Goal: Communication & Community: Answer question/provide support

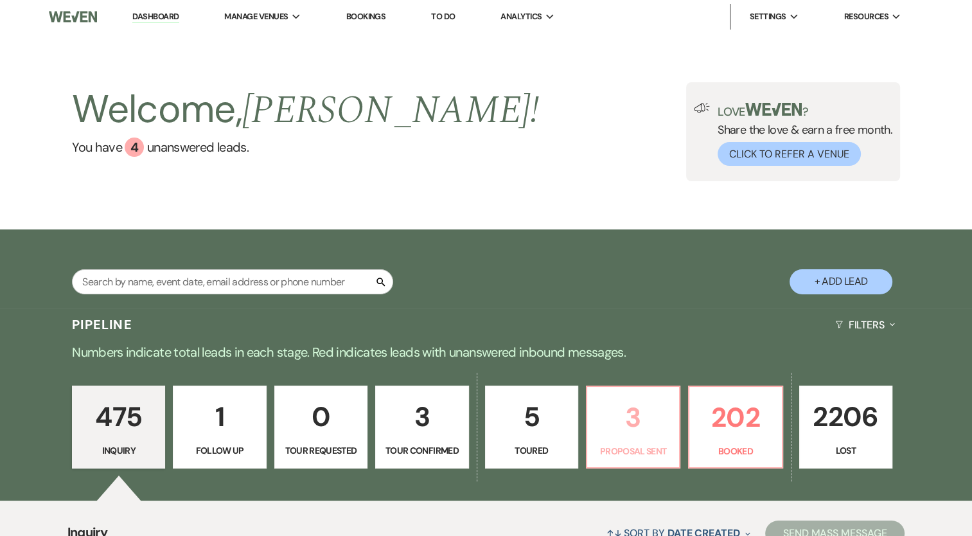
click at [637, 428] on p "3" at bounding box center [633, 417] width 76 height 43
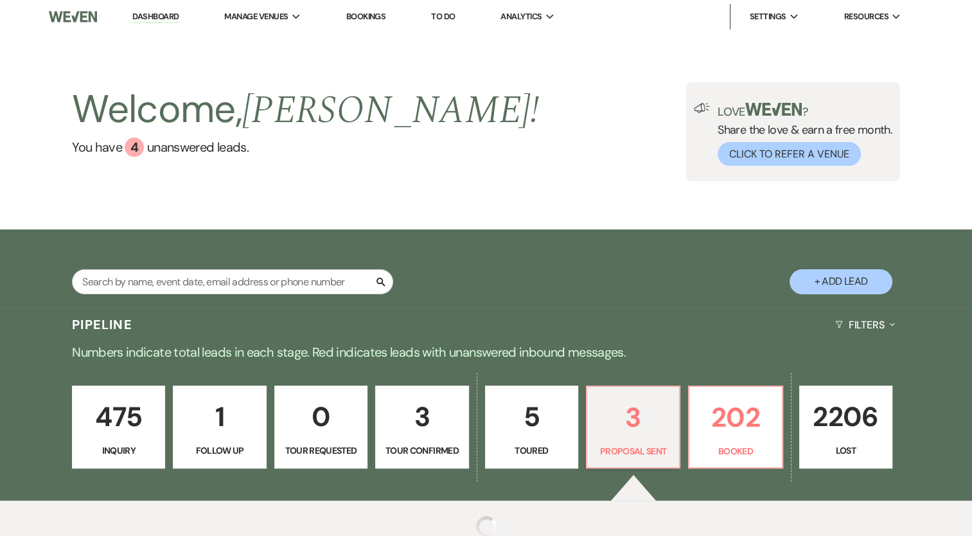
select select "6"
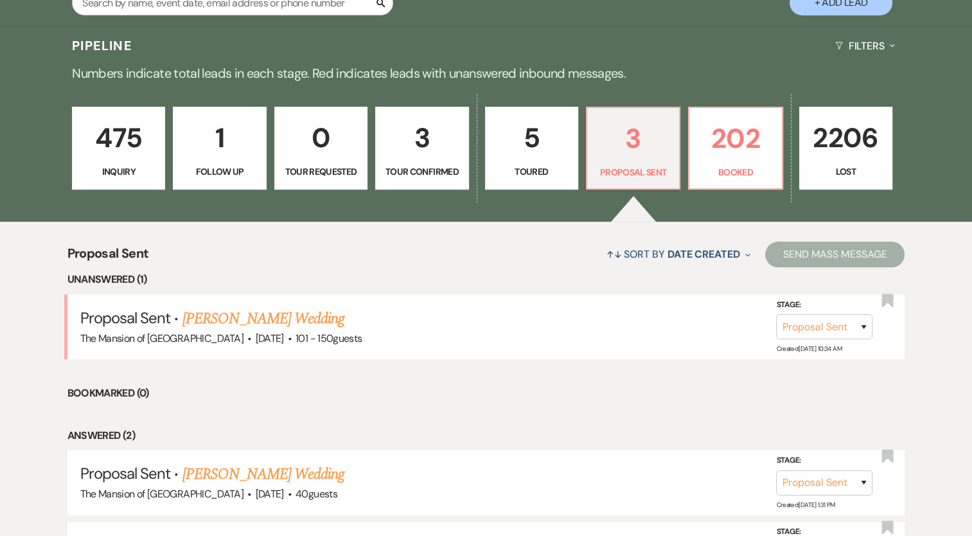
scroll to position [321, 0]
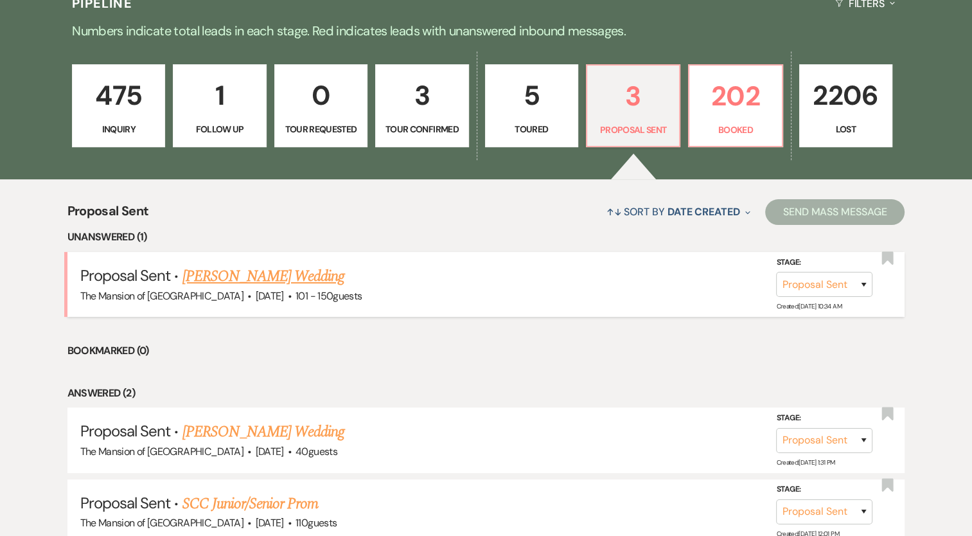
click at [323, 275] on link "Grace Wayland-Smith's Wedding" at bounding box center [263, 276] width 163 height 23
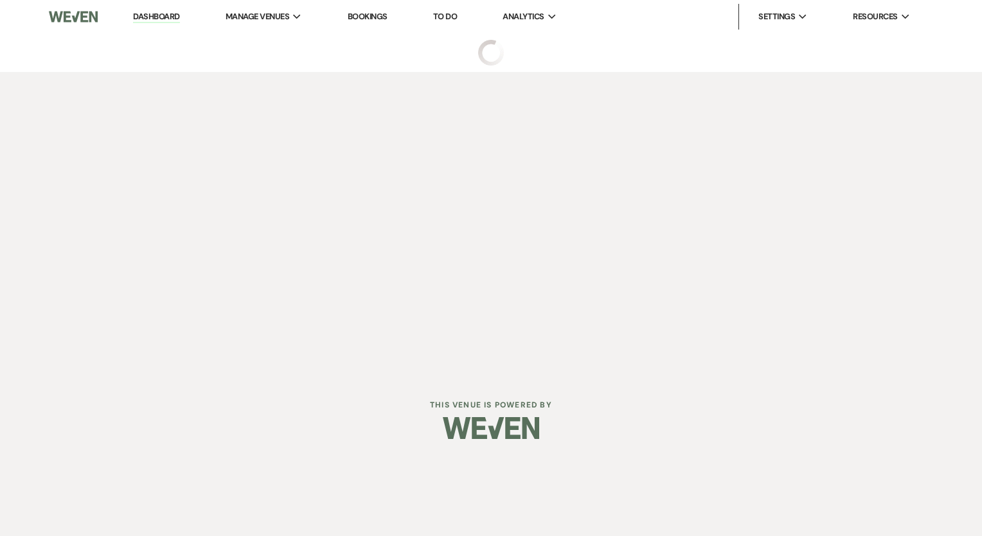
select select "6"
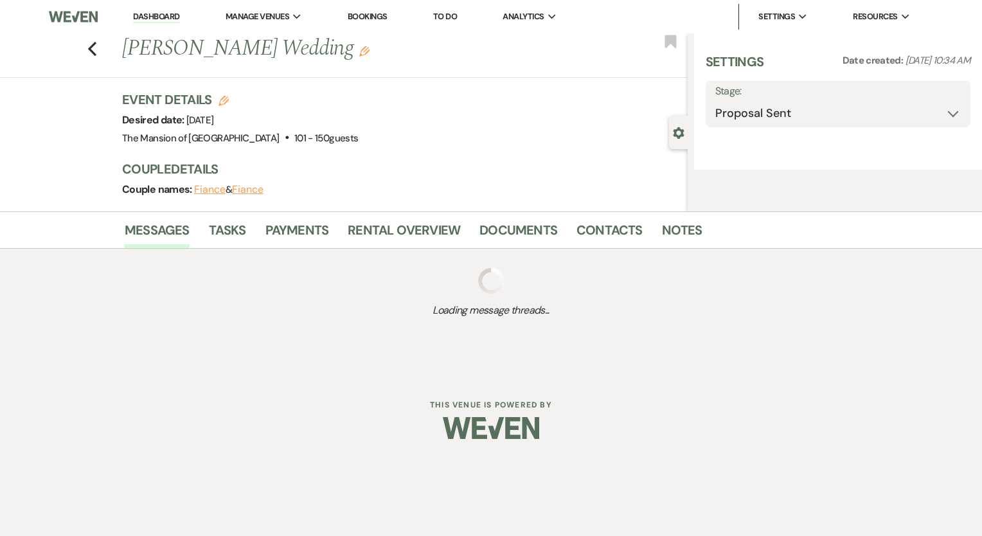
select select "2"
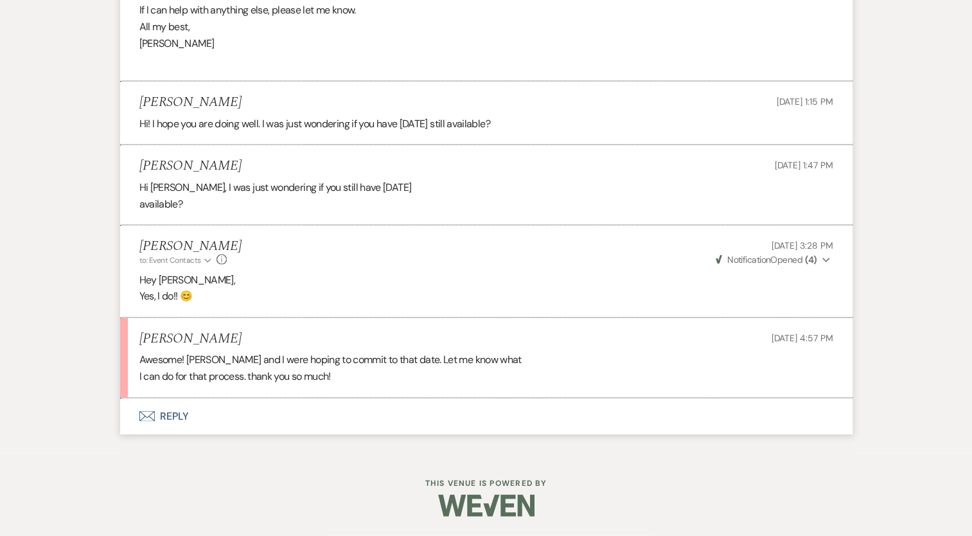
scroll to position [2593, 0]
click at [180, 415] on button "Envelope Reply" at bounding box center [486, 416] width 733 height 36
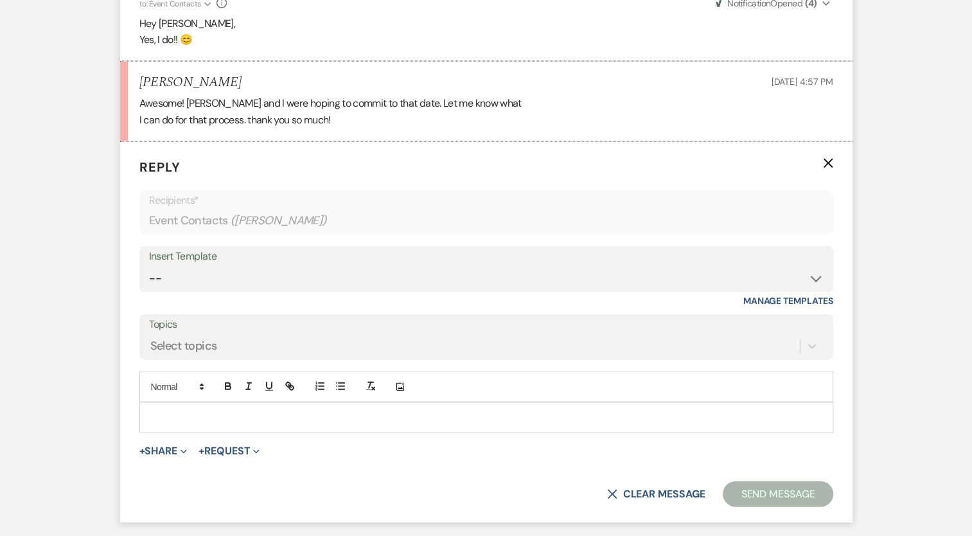
scroll to position [2839, 0]
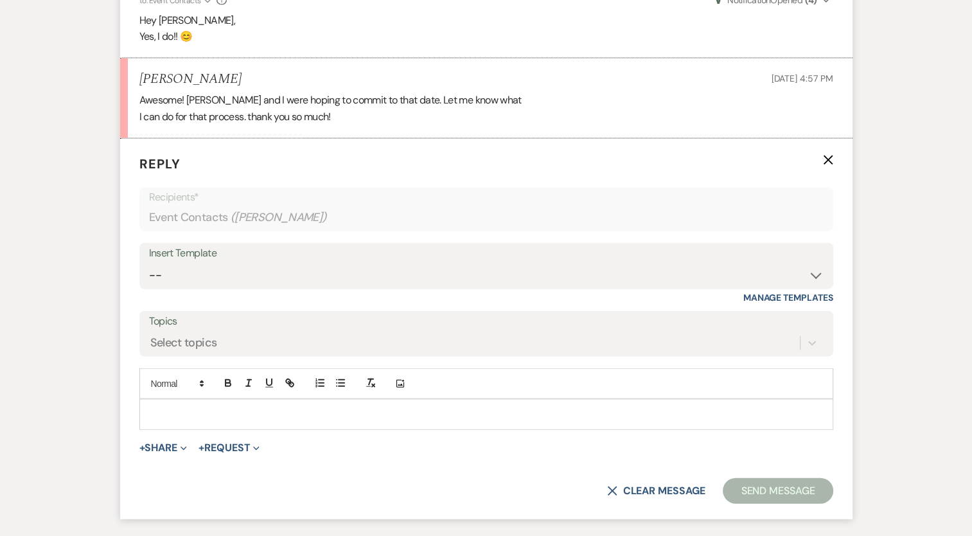
click at [341, 422] on p at bounding box center [486, 414] width 673 height 14
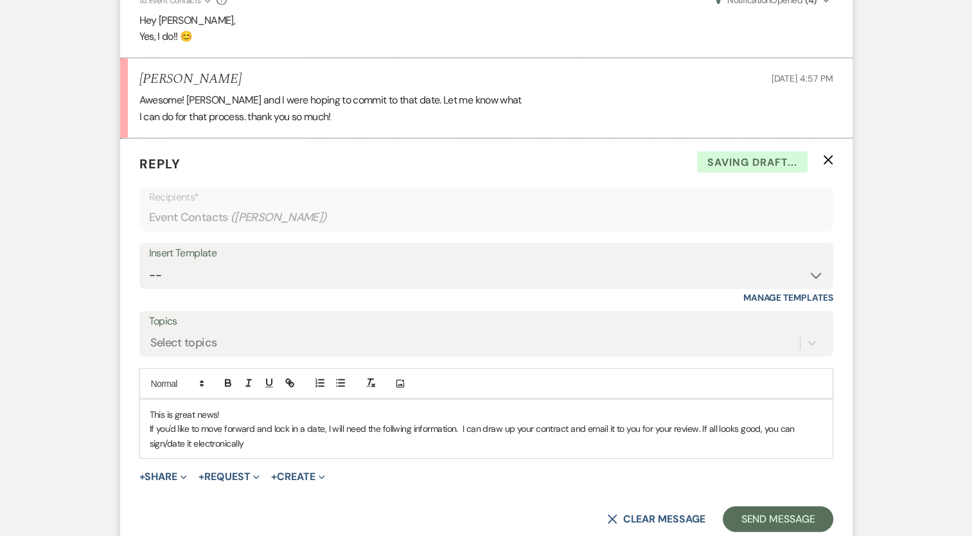
click at [265, 450] on p "If you'd like to move forward and lock in a date, I will need the follwing info…" at bounding box center [486, 436] width 673 height 29
click at [259, 450] on p "If you'd like to move forward and lock in a date, I will need the following inf…" at bounding box center [486, 436] width 673 height 29
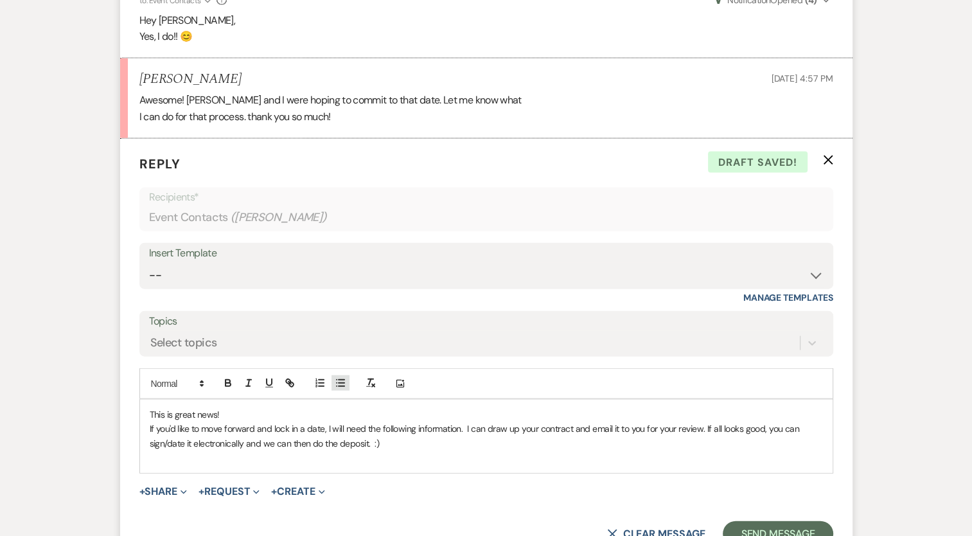
click at [342, 389] on icon "button" at bounding box center [341, 383] width 12 height 12
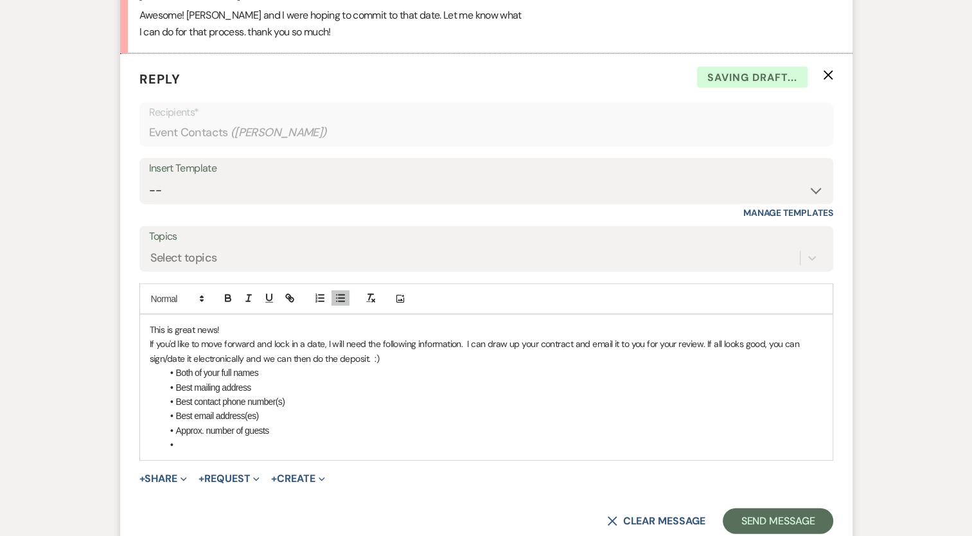
scroll to position [2967, 0]
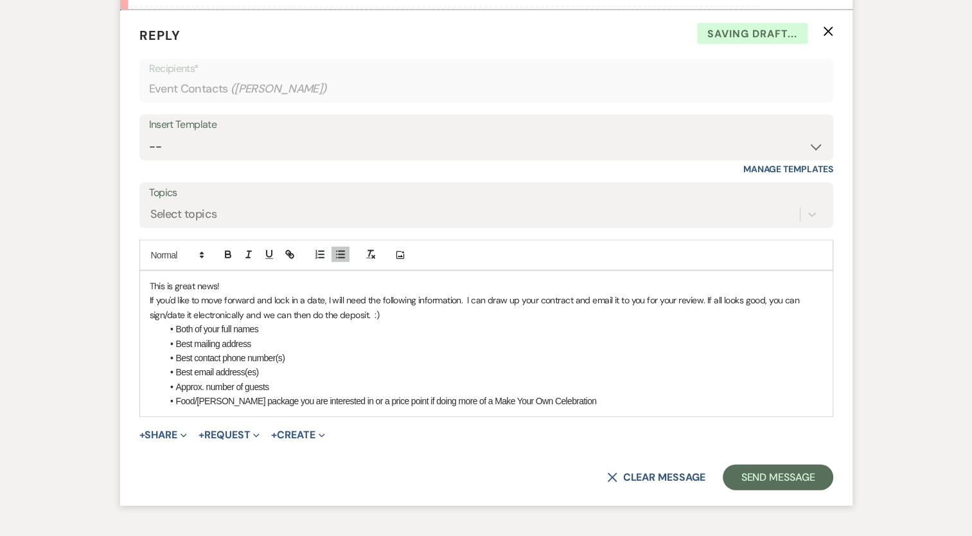
click at [582, 408] on li "Food/Bev package you are interested in or a price point if doing more of a Make…" at bounding box center [493, 401] width 661 height 14
click at [375, 408] on li "Food/Bev package you are interested in or a price point if doing more of a Make…" at bounding box center [493, 401] width 661 height 14
click at [625, 408] on li "Food/Bev package you are interested in or a price point per person if doing mor…" at bounding box center [493, 401] width 661 height 14
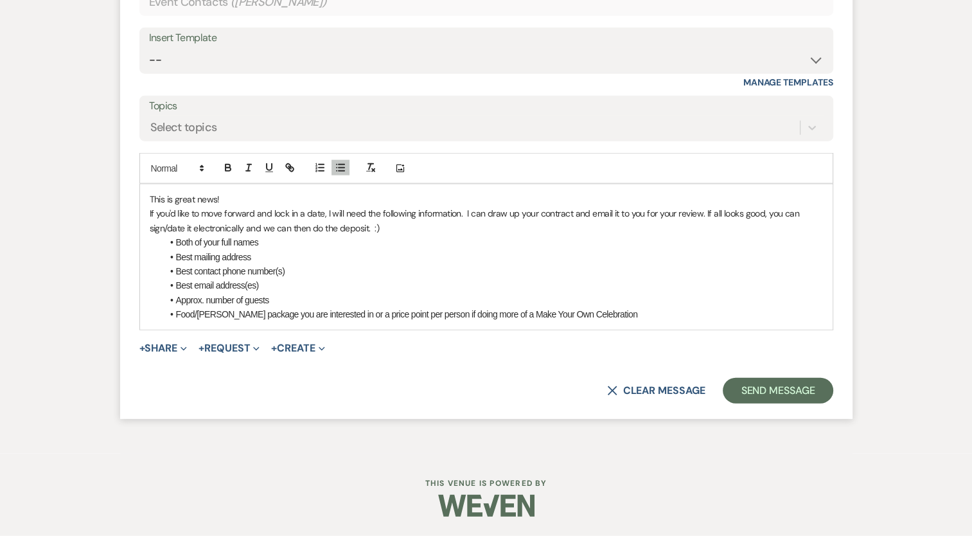
scroll to position [3067, 0]
drag, startPoint x: 274, startPoint y: 287, endPoint x: 263, endPoint y: 267, distance: 22.7
click at [275, 285] on li "Best email address(es)" at bounding box center [493, 285] width 661 height 14
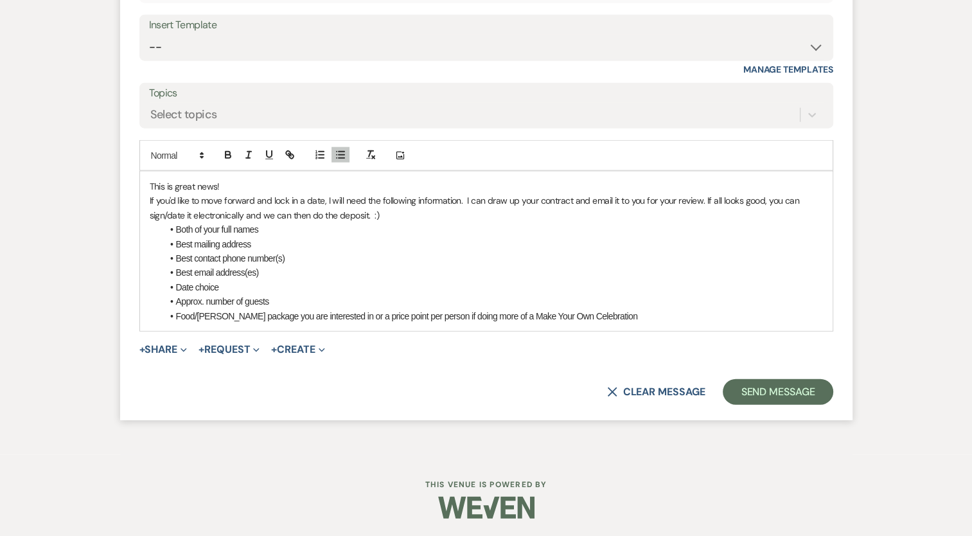
click at [605, 323] on li "Food/Bev package you are interested in or a price point per person if doing mor…" at bounding box center [493, 316] width 661 height 14
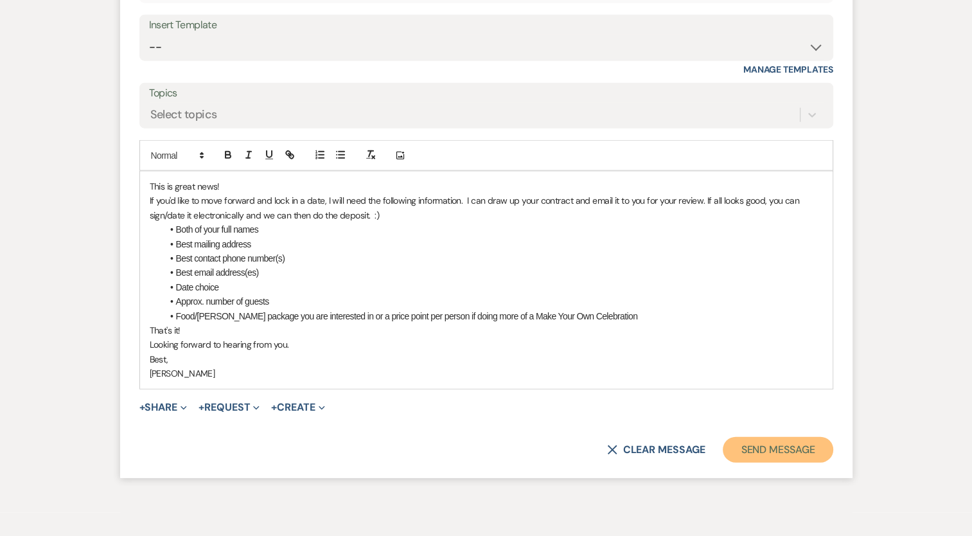
click at [758, 463] on button "Send Message" at bounding box center [778, 450] width 110 height 26
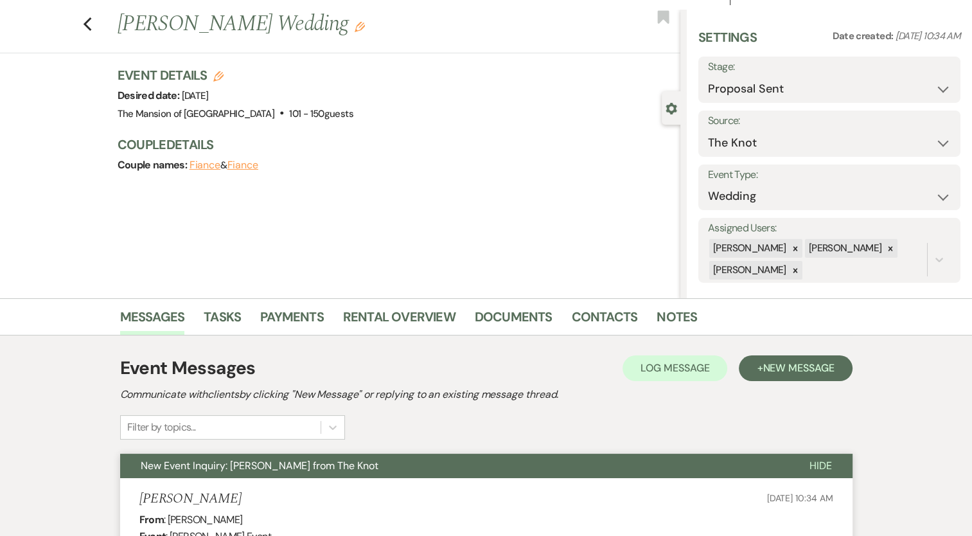
scroll to position [0, 0]
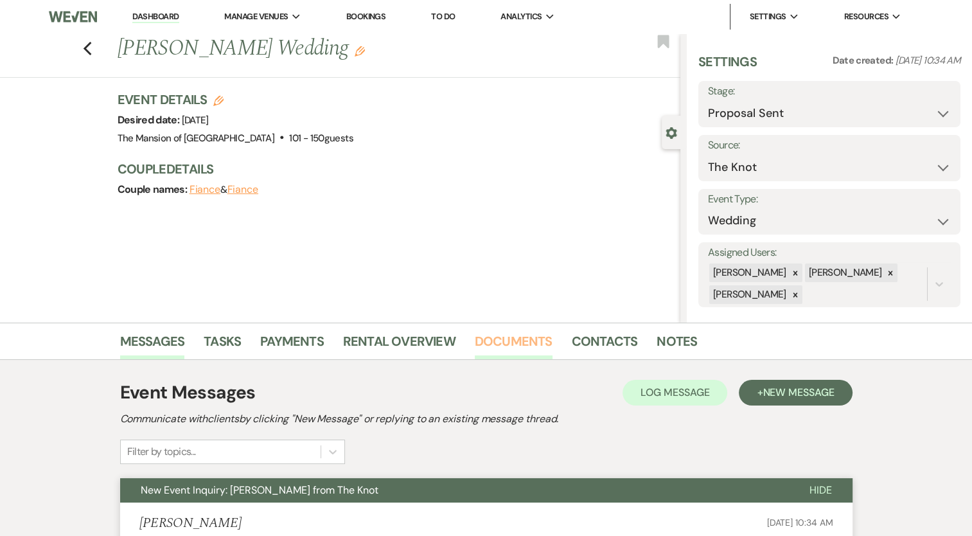
click at [524, 348] on link "Documents" at bounding box center [514, 345] width 78 height 28
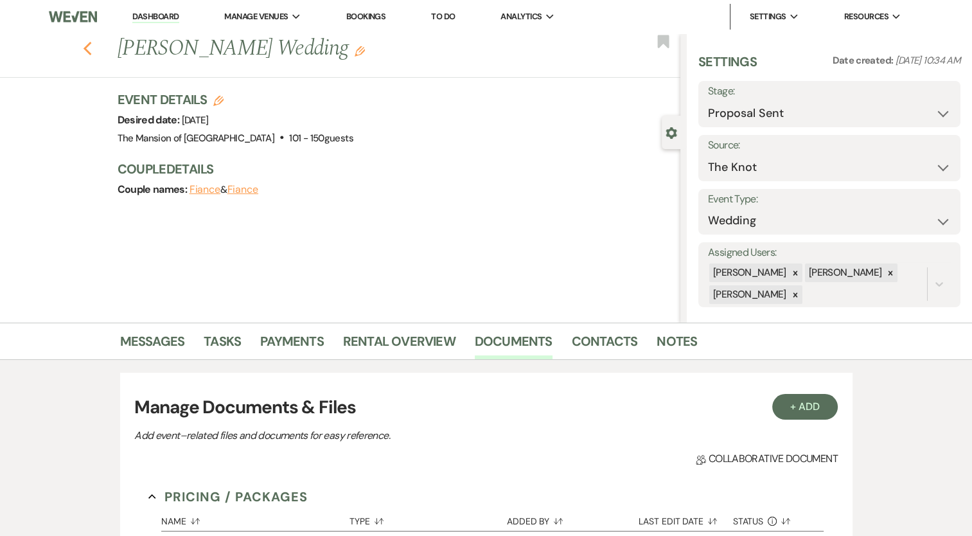
click at [90, 49] on use "button" at bounding box center [87, 49] width 8 height 14
select select "6"
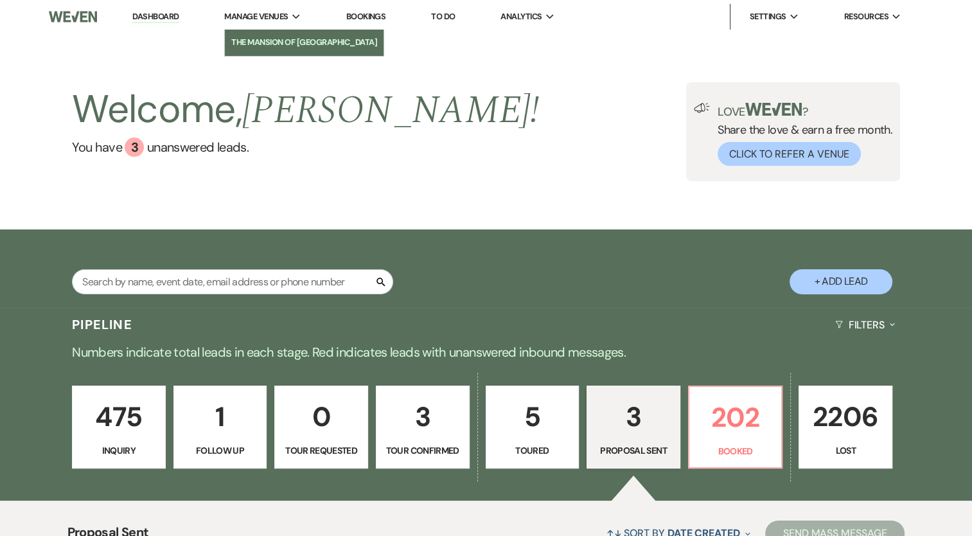
click at [263, 42] on li "The Mansion of [GEOGRAPHIC_DATA]" at bounding box center [304, 42] width 146 height 13
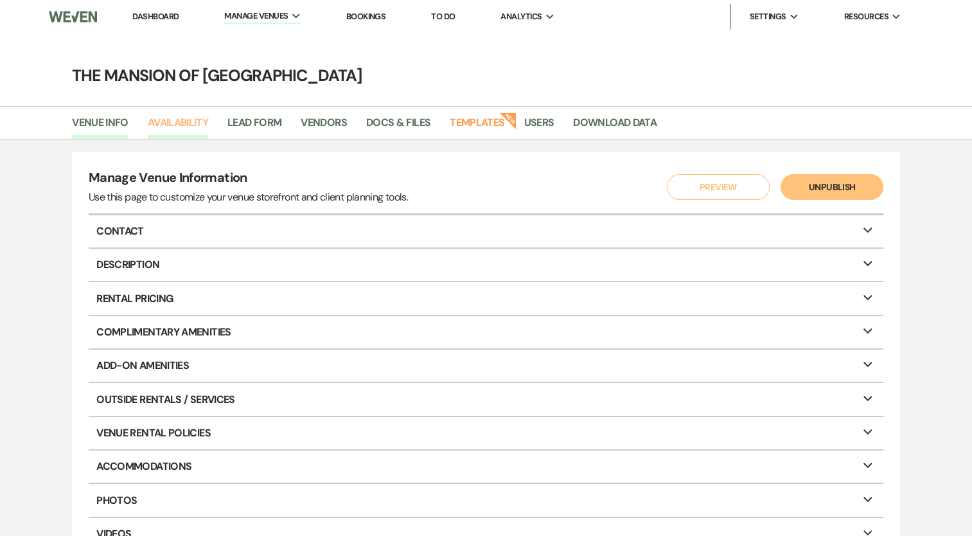
click at [175, 120] on link "Availability" at bounding box center [178, 126] width 60 height 24
select select "2"
select select "2026"
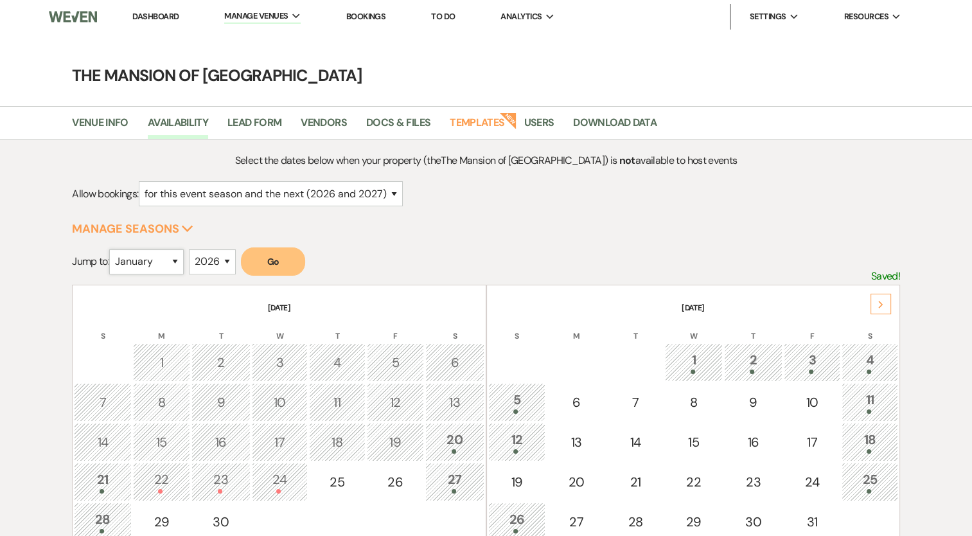
click at [134, 266] on select "January February March April May June July August September October November De…" at bounding box center [146, 261] width 75 height 25
select select "10"
click at [112, 249] on select "January February March April May June July August September October November De…" at bounding box center [146, 261] width 75 height 25
click at [254, 262] on button "Go" at bounding box center [273, 261] width 64 height 28
